Goal: Task Accomplishment & Management: Use online tool/utility

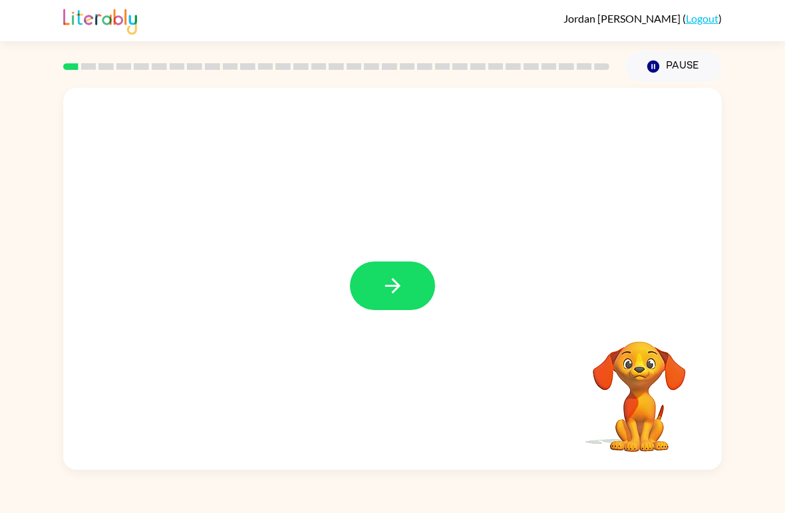
click at [407, 318] on div at bounding box center [392, 279] width 659 height 382
click at [420, 289] on button "button" at bounding box center [392, 285] width 85 height 49
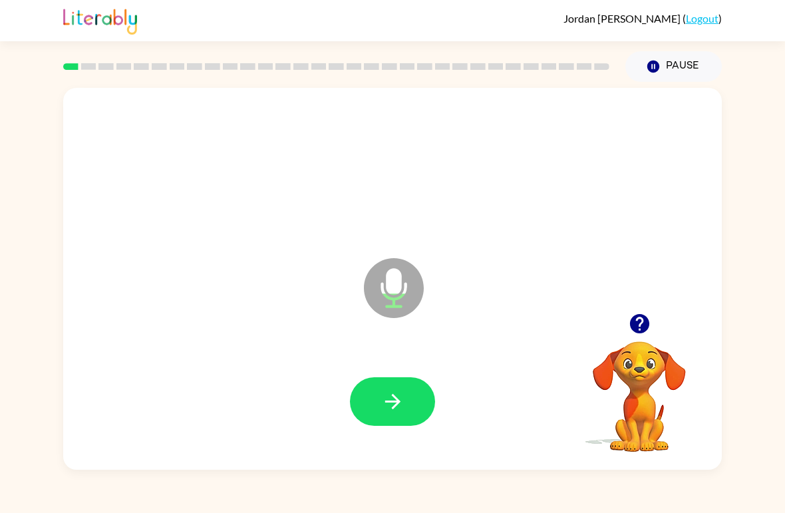
click at [404, 394] on icon "button" at bounding box center [392, 401] width 23 height 23
click at [395, 386] on button "button" at bounding box center [392, 401] width 85 height 49
click at [397, 396] on icon "button" at bounding box center [392, 401] width 23 height 23
click at [425, 390] on button "button" at bounding box center [392, 401] width 85 height 49
click at [408, 404] on button "button" at bounding box center [392, 401] width 85 height 49
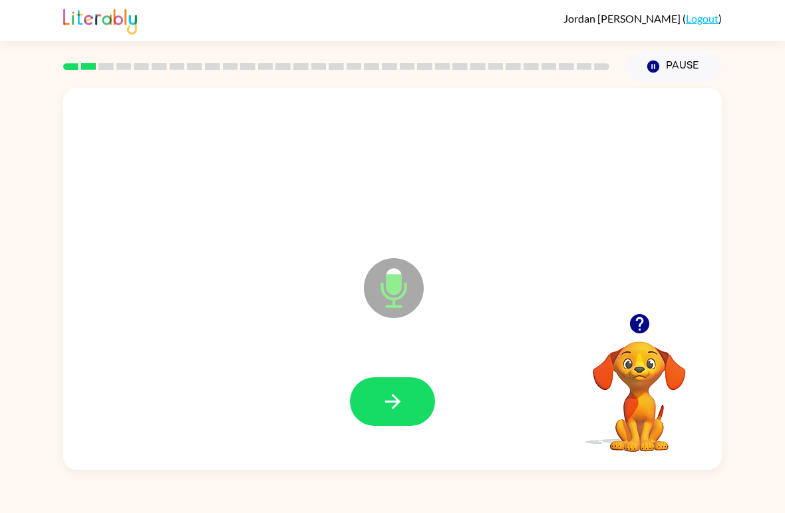
click at [390, 403] on icon "button" at bounding box center [392, 401] width 15 height 15
click at [410, 397] on button "button" at bounding box center [392, 401] width 85 height 49
click at [407, 387] on button "button" at bounding box center [392, 401] width 85 height 49
click at [414, 413] on button "button" at bounding box center [392, 401] width 85 height 49
click at [399, 395] on icon "button" at bounding box center [392, 401] width 23 height 23
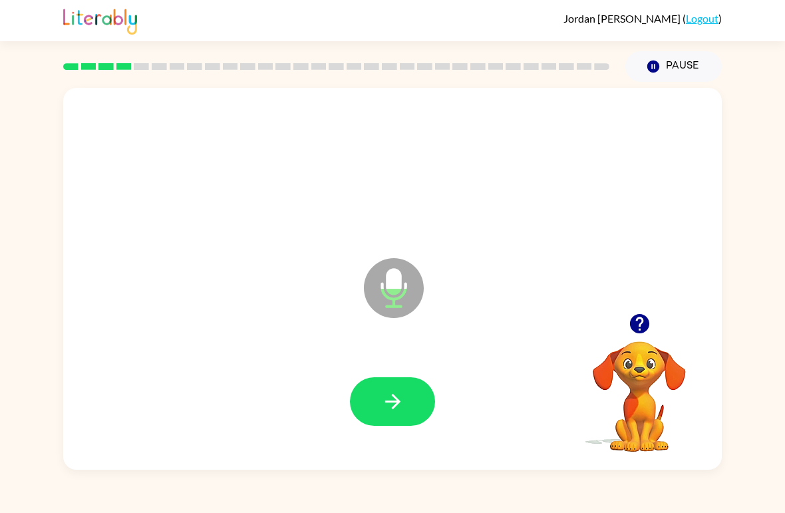
click at [391, 405] on icon "button" at bounding box center [392, 401] width 23 height 23
click at [407, 391] on button "button" at bounding box center [392, 401] width 85 height 49
click at [402, 401] on icon "button" at bounding box center [392, 401] width 23 height 23
click at [397, 399] on icon "button" at bounding box center [392, 401] width 15 height 15
click at [385, 405] on icon "button" at bounding box center [392, 401] width 23 height 23
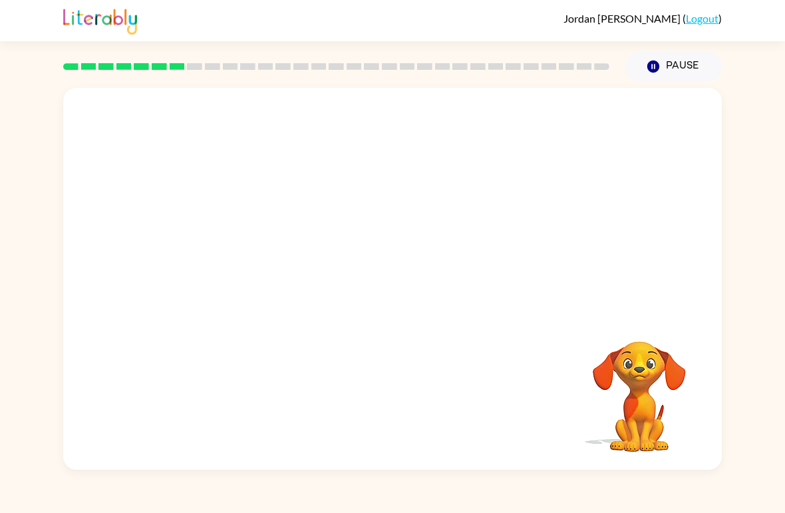
click at [427, 500] on div "[PERSON_NAME] ( Logout ) Pause Pause Your browser must support playing .mp4 fil…" at bounding box center [392, 256] width 785 height 513
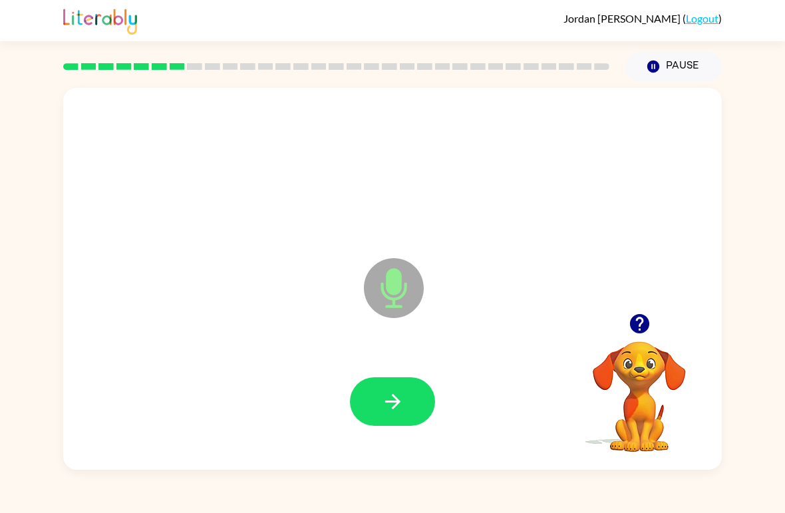
click at [407, 419] on button "button" at bounding box center [392, 401] width 85 height 49
click at [394, 387] on button "button" at bounding box center [392, 401] width 85 height 49
click at [406, 404] on button "button" at bounding box center [392, 401] width 85 height 49
click at [393, 404] on icon "button" at bounding box center [392, 401] width 23 height 23
click at [369, 396] on button "button" at bounding box center [392, 401] width 85 height 49
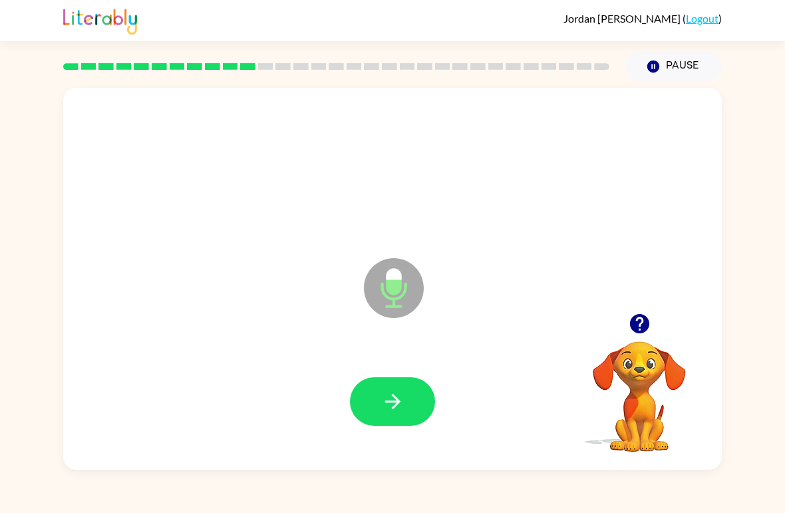
click at [388, 393] on icon "button" at bounding box center [392, 401] width 23 height 23
click at [411, 403] on button "button" at bounding box center [392, 401] width 85 height 49
click at [396, 406] on icon "button" at bounding box center [392, 401] width 15 height 15
click at [391, 402] on icon "button" at bounding box center [392, 401] width 15 height 15
click at [384, 409] on icon "button" at bounding box center [392, 401] width 23 height 23
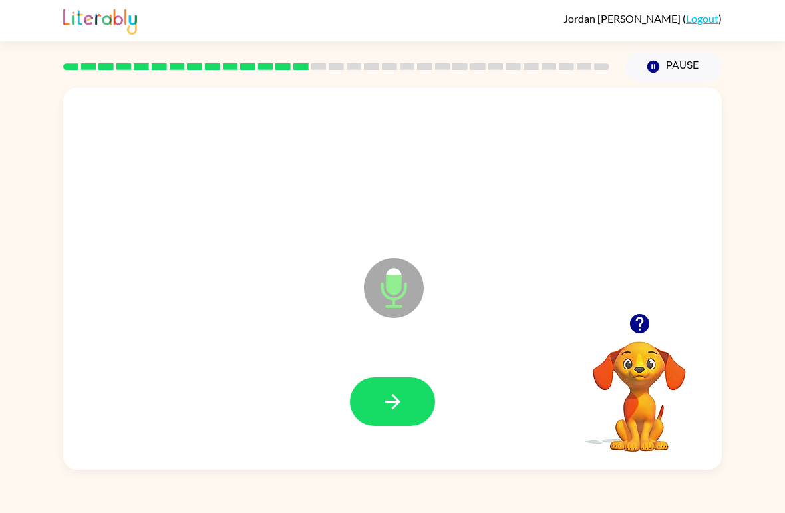
click at [389, 406] on icon "button" at bounding box center [392, 401] width 23 height 23
click at [419, 385] on button "button" at bounding box center [392, 401] width 85 height 49
click at [419, 384] on div at bounding box center [393, 402] width 632 height 110
click at [400, 399] on icon "button" at bounding box center [392, 401] width 23 height 23
click at [407, 402] on button "button" at bounding box center [392, 401] width 85 height 49
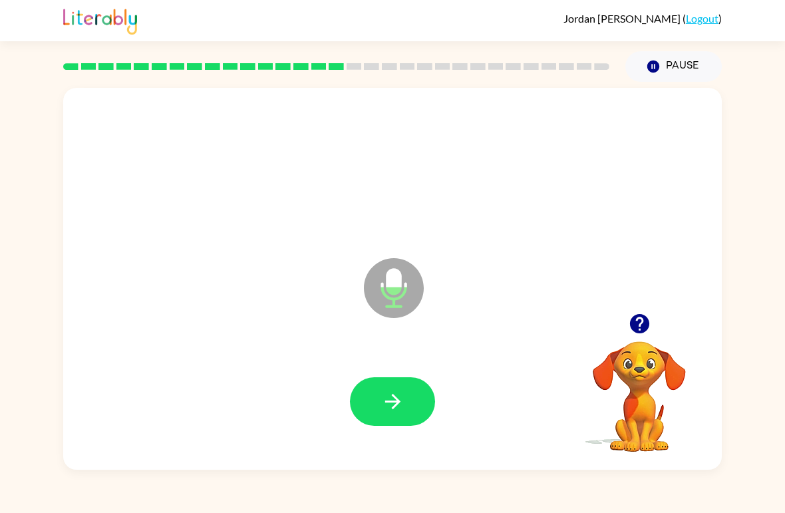
click at [400, 409] on icon "button" at bounding box center [392, 401] width 23 height 23
click at [397, 409] on icon "button" at bounding box center [392, 401] width 23 height 23
click at [407, 397] on button "button" at bounding box center [392, 401] width 85 height 49
click at [405, 402] on button "button" at bounding box center [392, 401] width 85 height 49
click at [390, 408] on icon "button" at bounding box center [392, 401] width 23 height 23
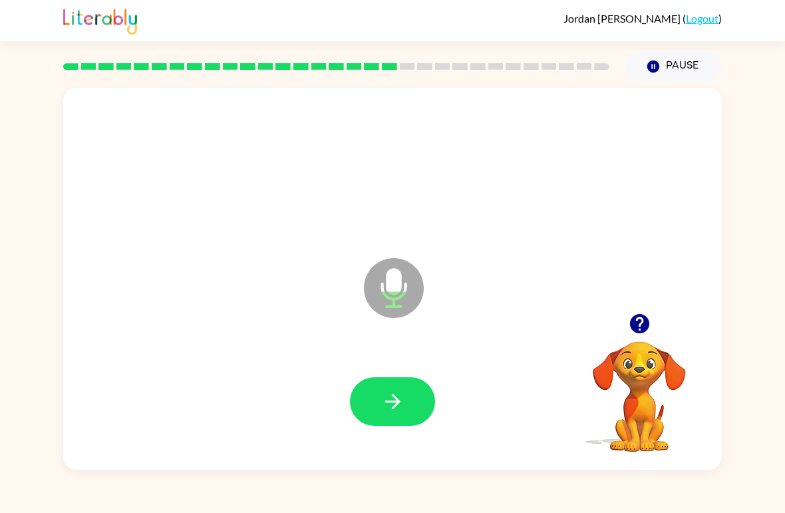
click at [405, 399] on button "button" at bounding box center [392, 401] width 85 height 49
click at [408, 412] on button "button" at bounding box center [392, 401] width 85 height 49
click at [397, 403] on icon "button" at bounding box center [392, 401] width 15 height 15
click at [405, 401] on button "button" at bounding box center [392, 401] width 85 height 49
click at [393, 401] on icon "button" at bounding box center [392, 401] width 23 height 23
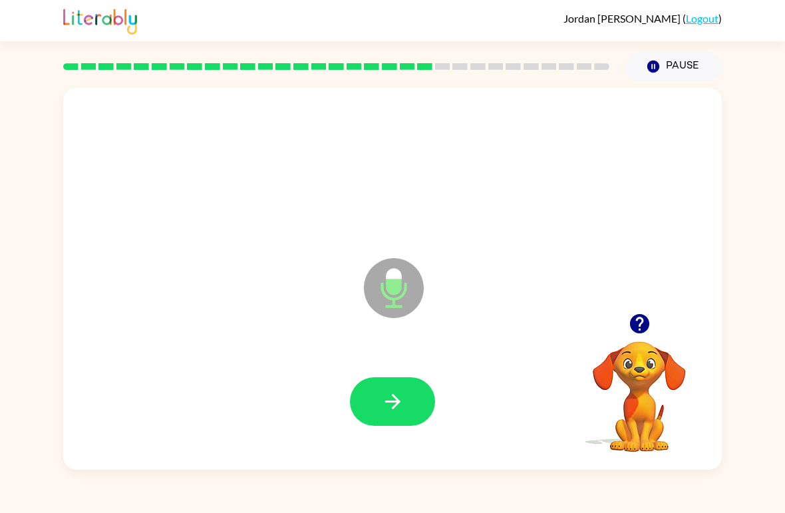
click at [402, 409] on icon "button" at bounding box center [392, 401] width 23 height 23
click at [395, 409] on icon "button" at bounding box center [392, 401] width 23 height 23
click at [408, 402] on button "button" at bounding box center [392, 401] width 85 height 49
click at [391, 417] on button "button" at bounding box center [392, 401] width 85 height 49
click at [393, 405] on icon "button" at bounding box center [392, 401] width 23 height 23
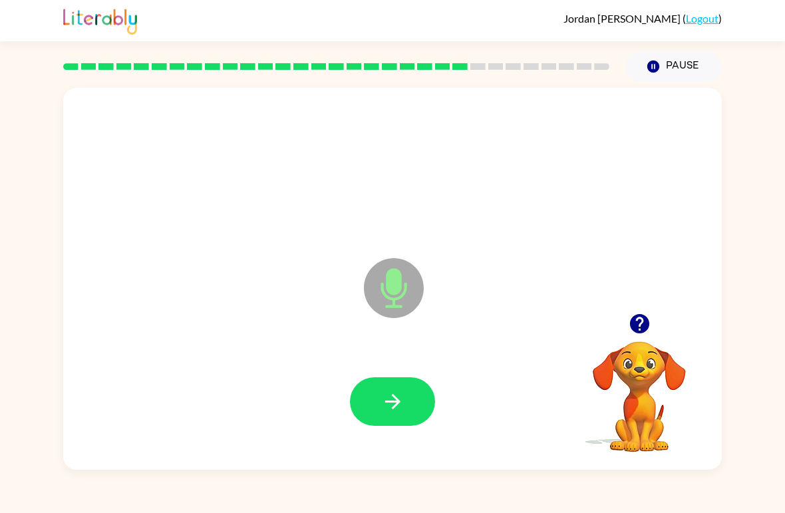
click at [385, 413] on icon "button" at bounding box center [392, 401] width 23 height 23
click at [410, 402] on button "button" at bounding box center [392, 401] width 85 height 49
click at [383, 404] on icon "button" at bounding box center [392, 401] width 23 height 23
click at [391, 404] on icon "button" at bounding box center [392, 401] width 23 height 23
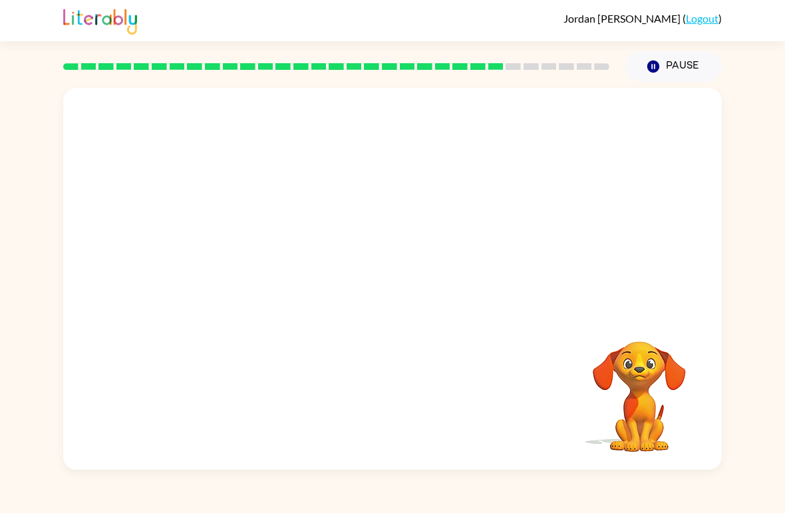
click at [641, 340] on video "Your browser must support playing .mp4 files to use Literably. Please try using…" at bounding box center [639, 387] width 133 height 133
click at [645, 287] on div at bounding box center [392, 279] width 659 height 382
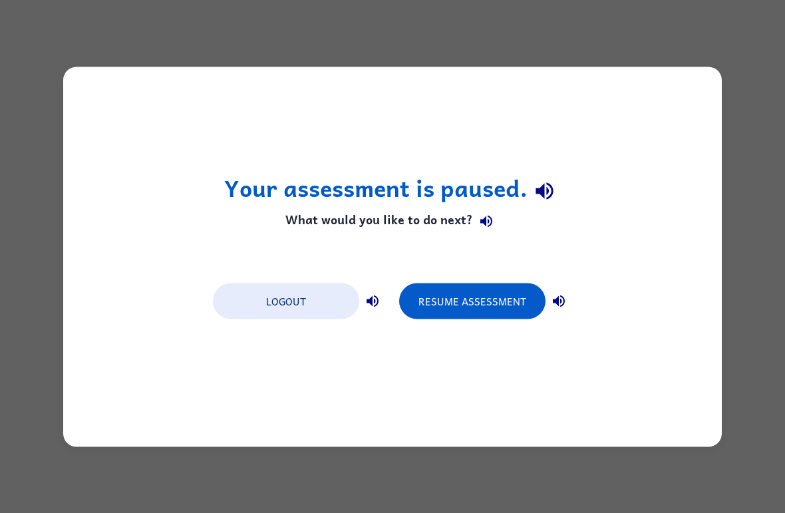
click at [508, 305] on button "Resume Assessment" at bounding box center [472, 301] width 146 height 36
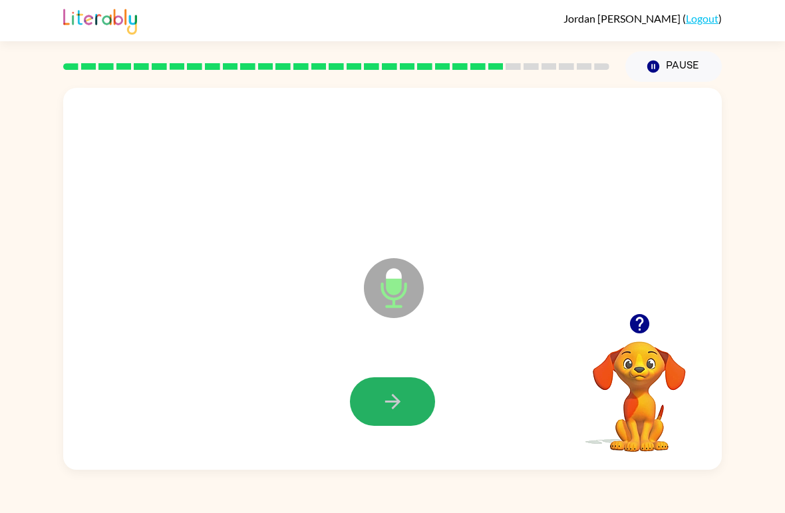
click at [396, 394] on icon "button" at bounding box center [392, 401] width 23 height 23
click at [389, 402] on icon "button" at bounding box center [392, 401] width 15 height 15
click at [404, 385] on button "button" at bounding box center [392, 401] width 85 height 49
click at [403, 411] on icon "button" at bounding box center [392, 401] width 23 height 23
click at [405, 424] on button "button" at bounding box center [392, 401] width 85 height 49
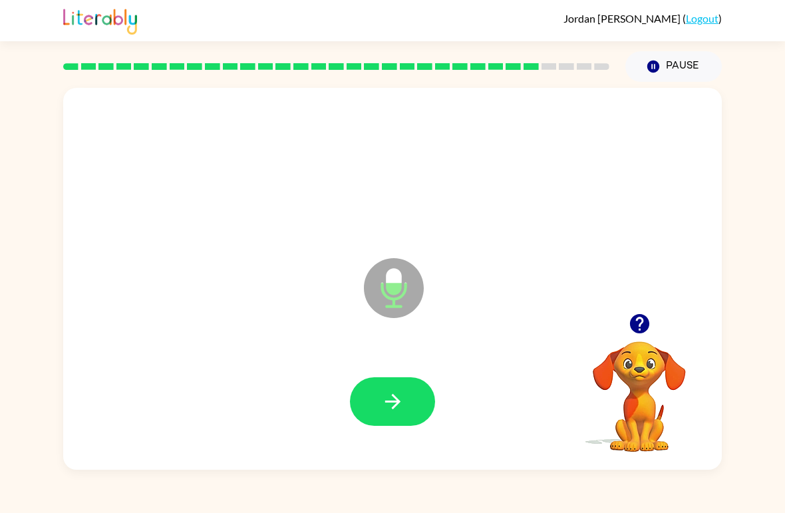
click at [407, 407] on button "button" at bounding box center [392, 401] width 85 height 49
click at [408, 386] on button "button" at bounding box center [392, 401] width 85 height 49
click at [430, 414] on button "button" at bounding box center [392, 401] width 85 height 49
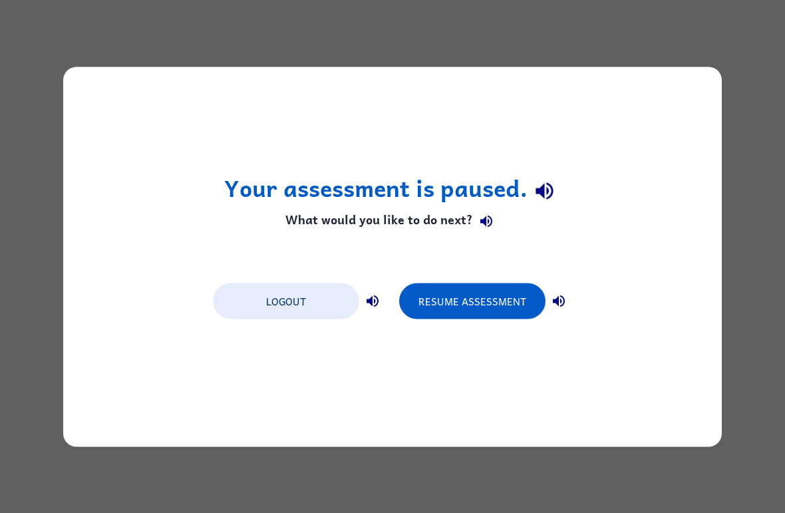
click at [510, 309] on button "Resume Assessment" at bounding box center [472, 301] width 146 height 36
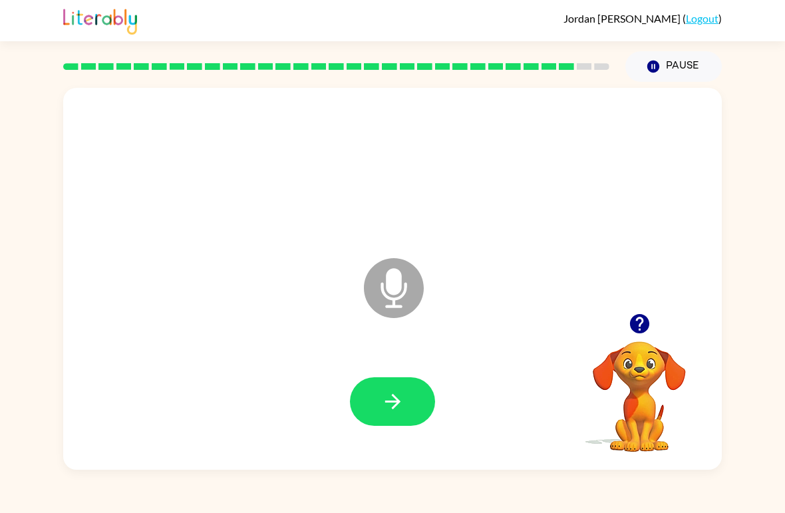
click at [410, 399] on button "button" at bounding box center [392, 401] width 85 height 49
click at [770, 488] on div "[PERSON_NAME] ( Logout ) Pause Pause Microphone The Microphone is here when it …" at bounding box center [392, 256] width 785 height 513
click at [403, 290] on icon at bounding box center [394, 288] width 60 height 60
click at [677, 67] on button "Pause Pause" at bounding box center [673, 66] width 96 height 31
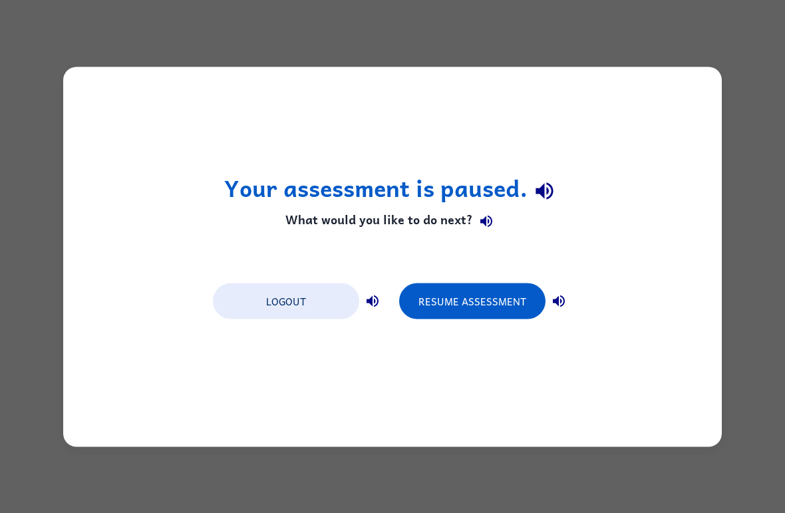
click at [301, 306] on button "Logout" at bounding box center [286, 301] width 146 height 36
